Goal: Entertainment & Leisure: Consume media (video, audio)

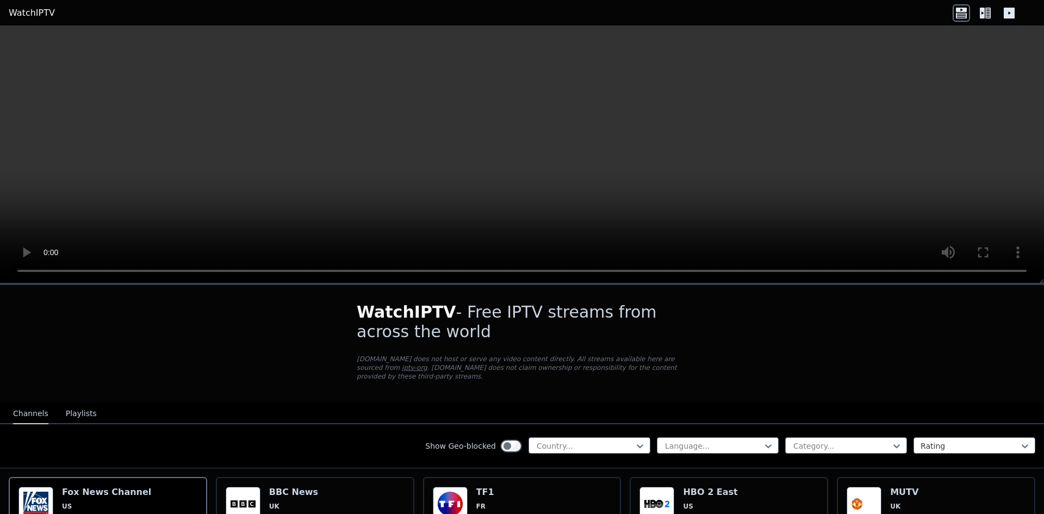
click at [77, 224] on video at bounding box center [522, 154] width 1044 height 257
click at [601, 441] on div at bounding box center [585, 446] width 99 height 11
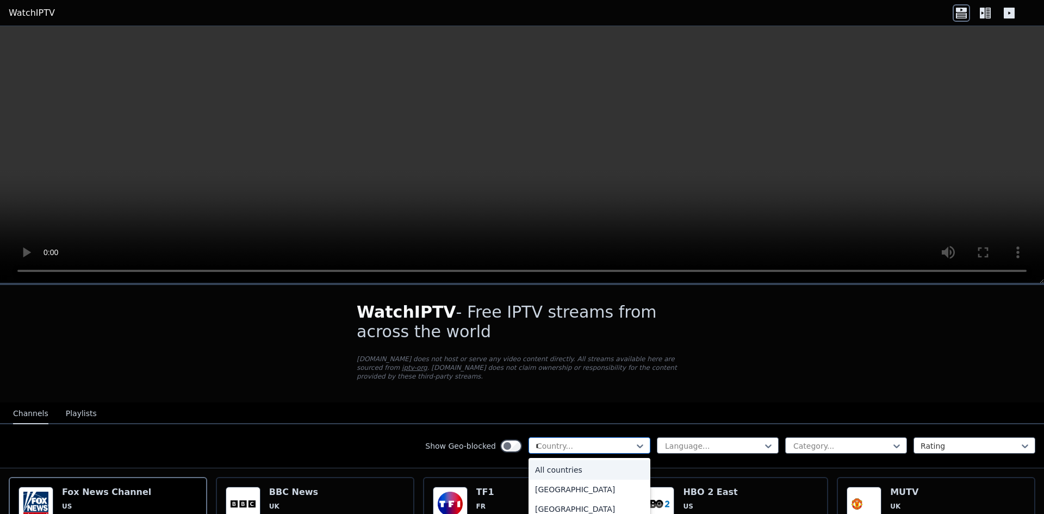
type input "**"
click at [537, 487] on div "[GEOGRAPHIC_DATA]" at bounding box center [590, 490] width 122 height 20
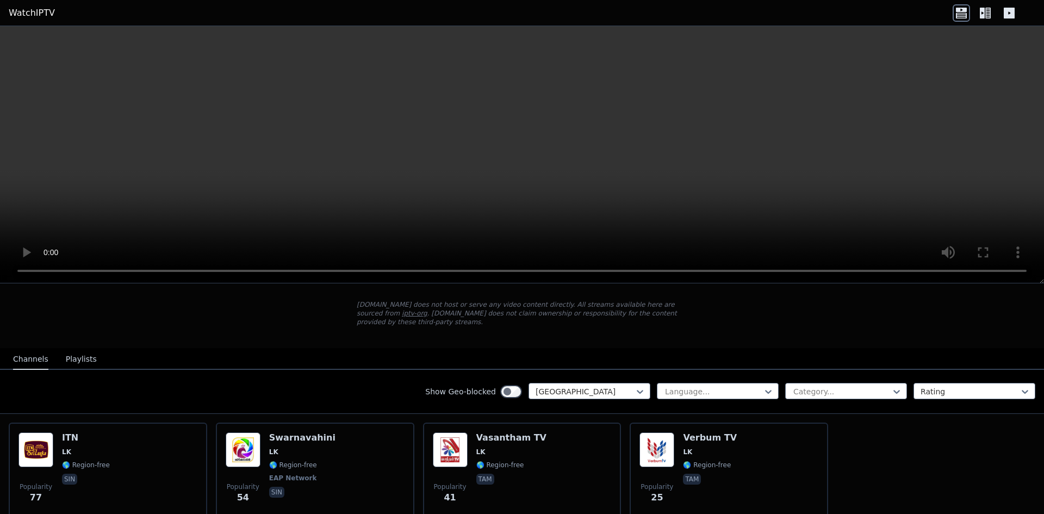
scroll to position [97, 0]
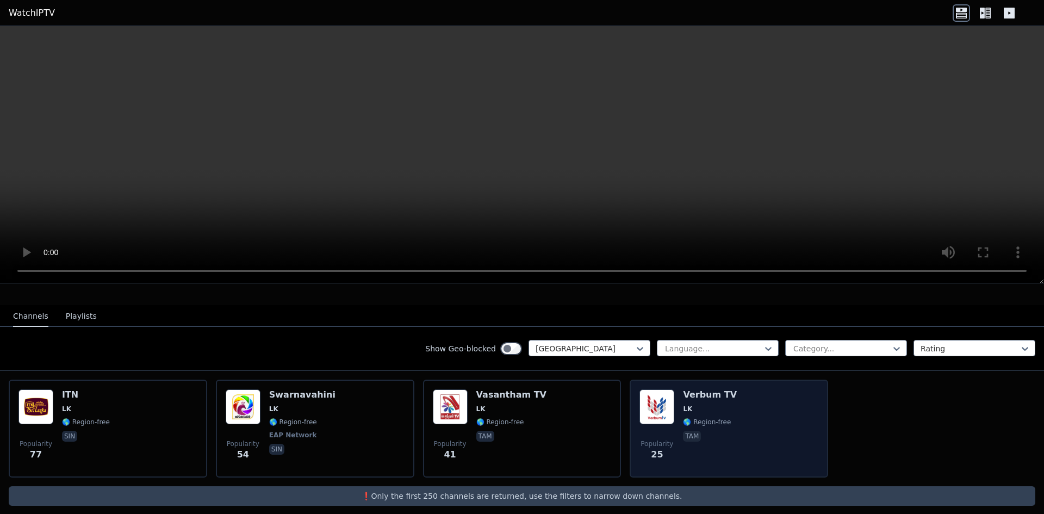
click at [683, 405] on span "LK" at bounding box center [687, 409] width 9 height 9
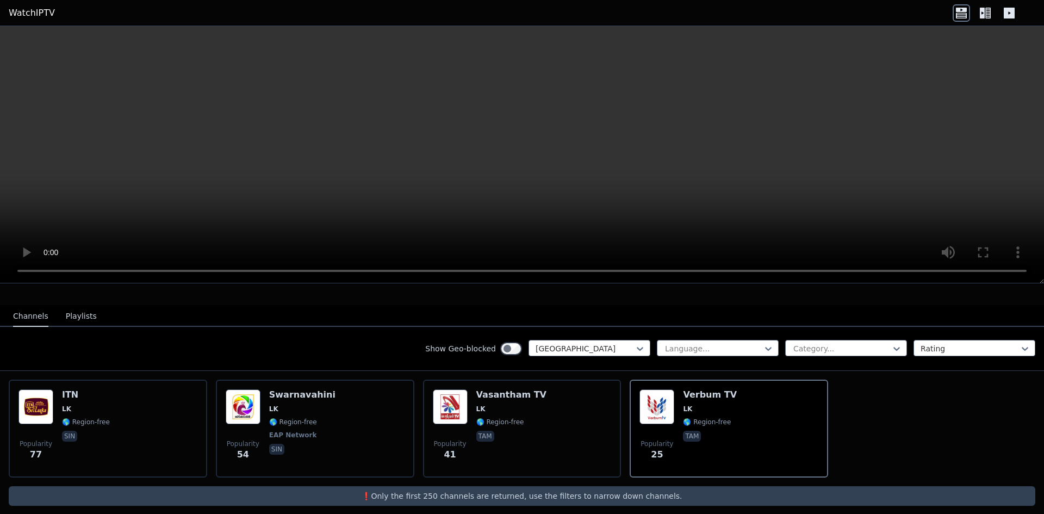
click at [982, 14] on icon at bounding box center [982, 13] width 5 height 11
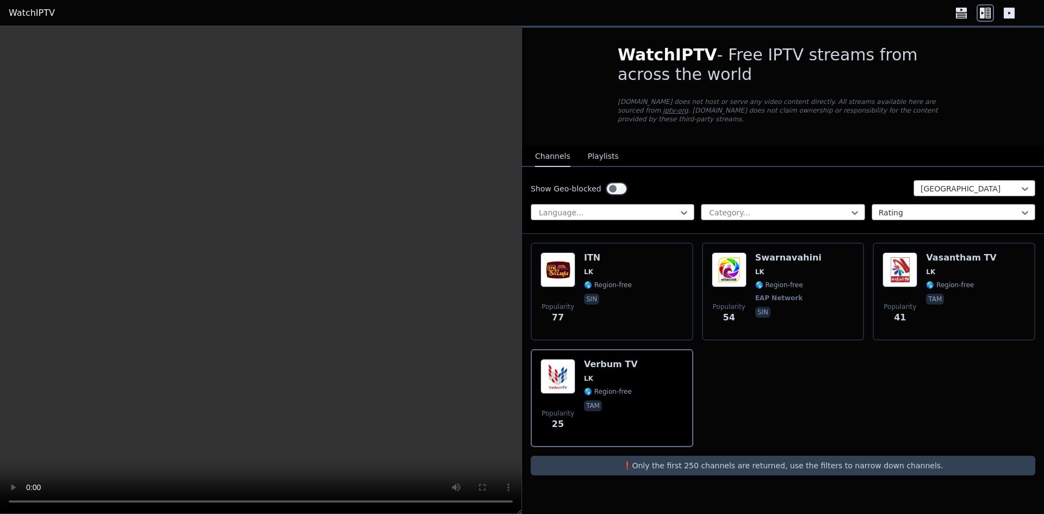
scroll to position [0, 0]
click at [1009, 14] on icon at bounding box center [1009, 12] width 17 height 17
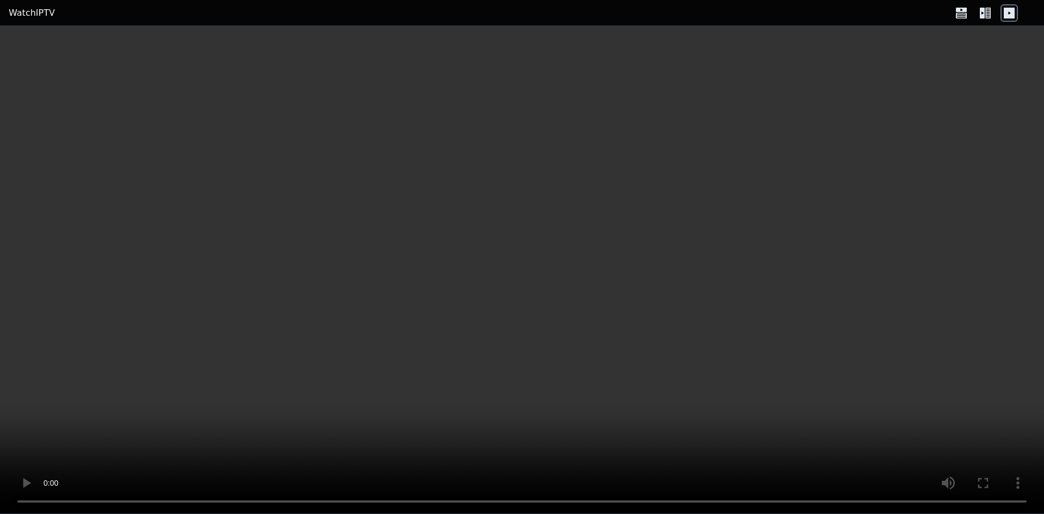
click at [962, 11] on icon at bounding box center [961, 10] width 11 height 4
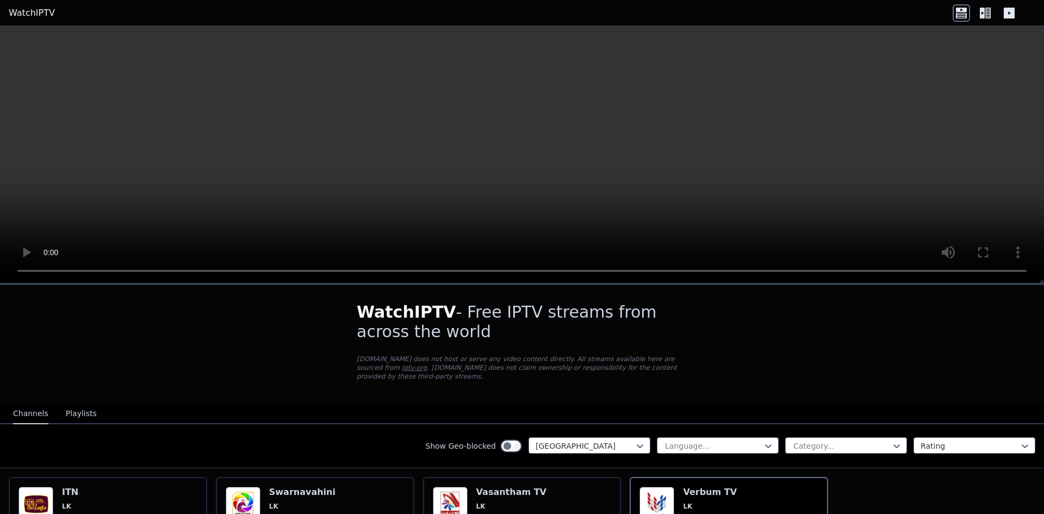
click at [986, 13] on icon at bounding box center [987, 13] width 5 height 11
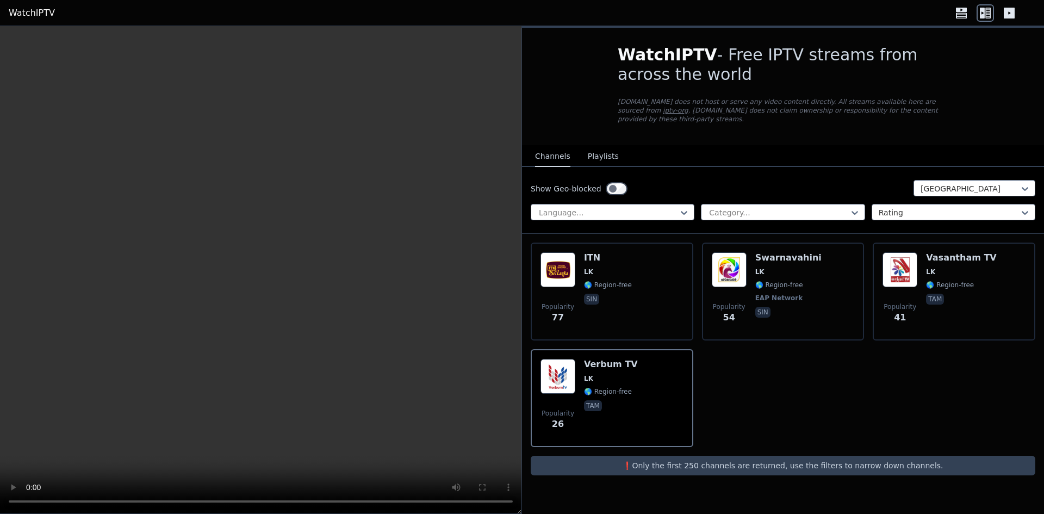
click at [597, 146] on button "Playlists" at bounding box center [603, 156] width 31 height 21
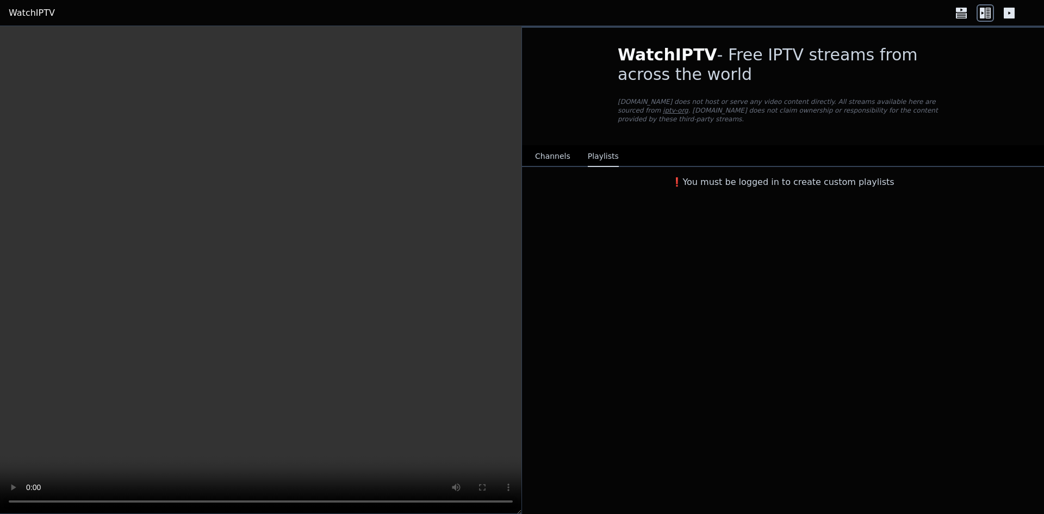
click at [556, 148] on button "Channels" at bounding box center [552, 156] width 35 height 21
